Goal: Task Accomplishment & Management: Use online tool/utility

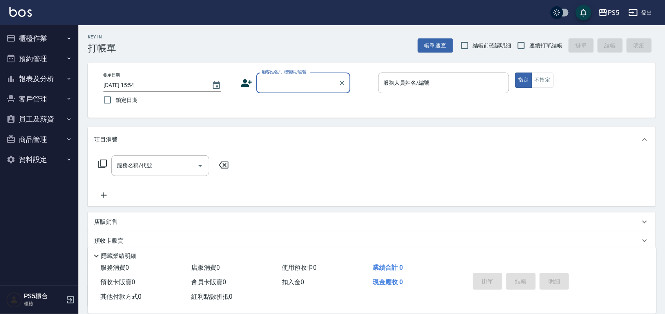
click at [278, 83] on input "顧客姓名/手機號碼/編號" at bounding box center [297, 83] width 75 height 14
click at [271, 107] on li "[PERSON_NAME]/0966938926/0966938926" at bounding box center [303, 102] width 94 height 13
type input "[PERSON_NAME]/0966938926/0966938926"
click at [252, 82] on icon at bounding box center [247, 83] width 12 height 12
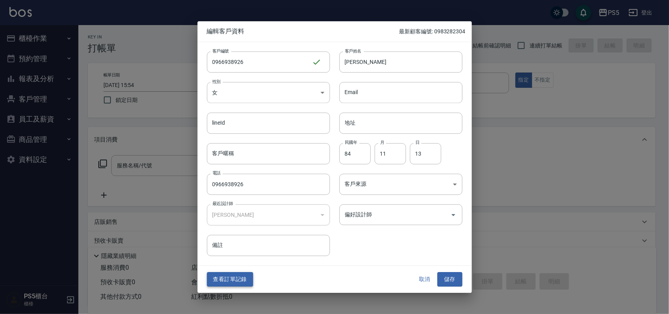
click at [244, 274] on button "查看訂單記錄" at bounding box center [230, 280] width 46 height 15
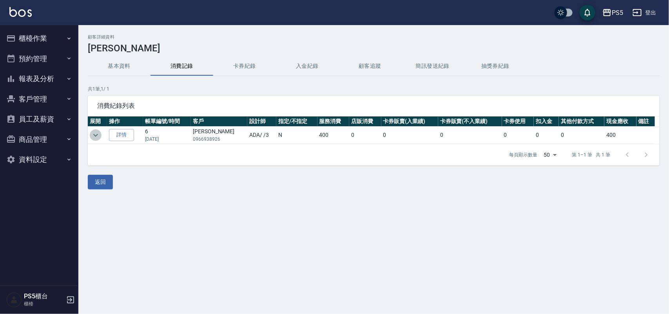
click at [95, 134] on icon "expand row" at bounding box center [95, 135] width 9 height 9
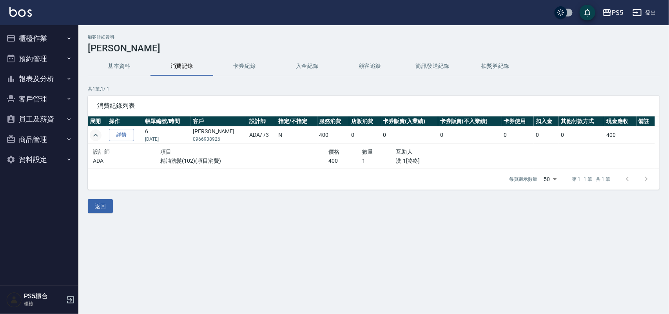
click at [95, 134] on icon "expand row" at bounding box center [95, 135] width 9 height 9
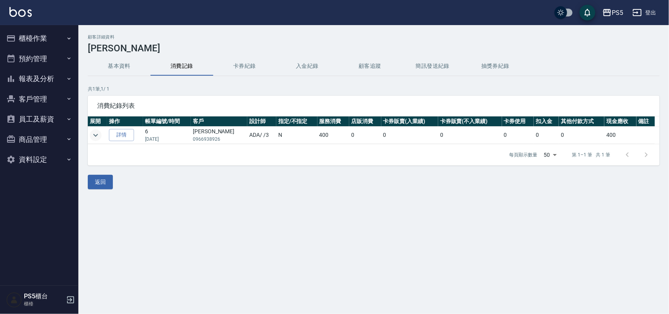
click at [210, 131] on td "[PERSON_NAME]0966938926" at bounding box center [219, 135] width 56 height 17
click at [208, 140] on p "0966938926" at bounding box center [219, 139] width 53 height 7
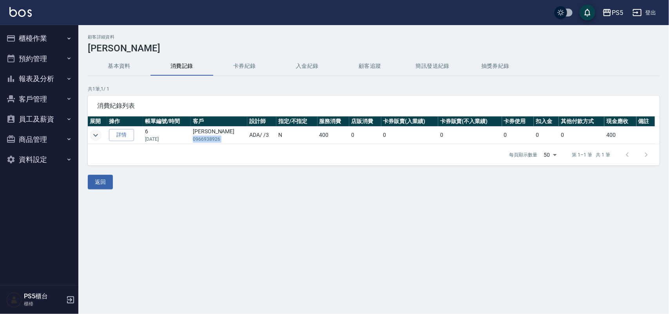
copy p "0966938926"
click at [64, 42] on button "櫃檯作業" at bounding box center [39, 38] width 72 height 20
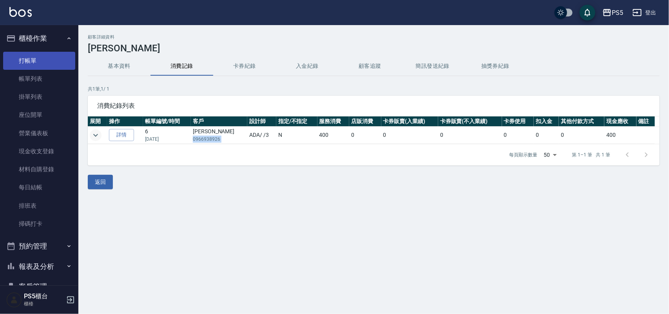
click at [66, 66] on link "打帳單" at bounding box center [39, 61] width 72 height 18
